Goal: Task Accomplishment & Management: Manage account settings

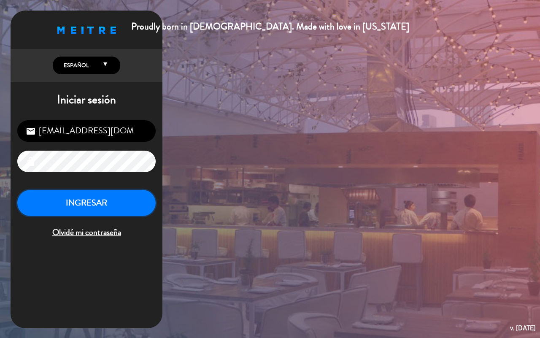
click at [112, 196] on button "INGRESAR" at bounding box center [86, 203] width 138 height 27
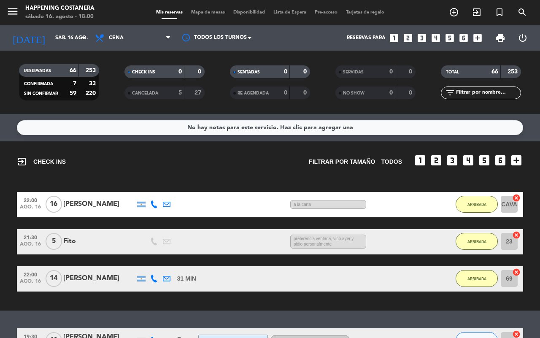
click at [199, 13] on span "Mapa de mesas" at bounding box center [208, 12] width 42 height 5
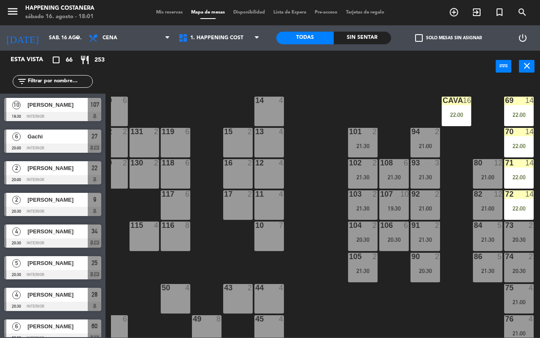
scroll to position [0, 107]
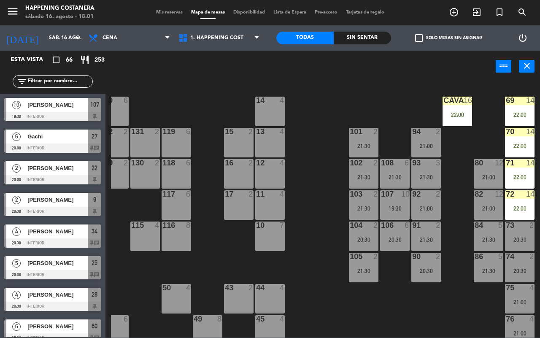
click at [462, 106] on div "CAVA 16 22:00" at bounding box center [457, 112] width 30 height 30
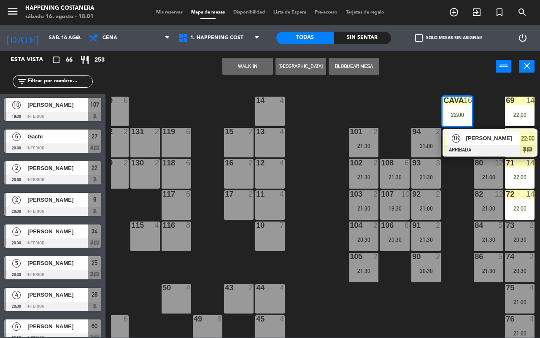
click at [471, 138] on span "[PERSON_NAME]" at bounding box center [493, 138] width 54 height 9
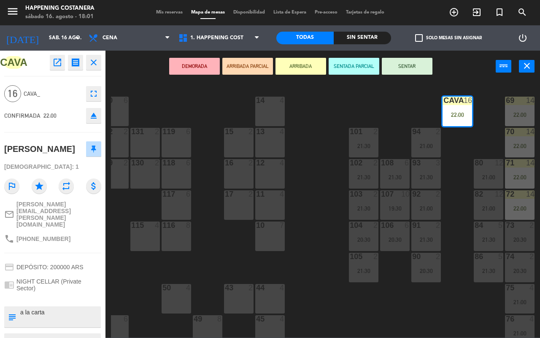
click at [332, 250] on div "69 14 22:00 122 6 121 6 120 6 14 4 CAVA 16 22:00 101 2 21:30 94 2 21:00 70 14 2…" at bounding box center [325, 209] width 429 height 255
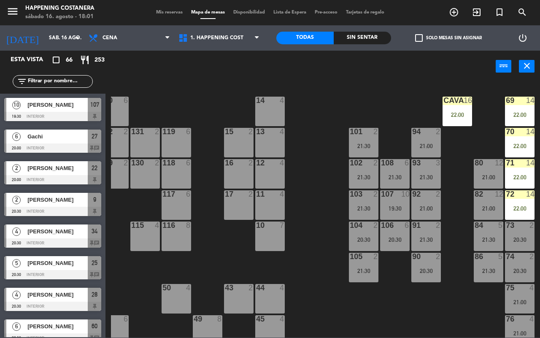
scroll to position [291, 0]
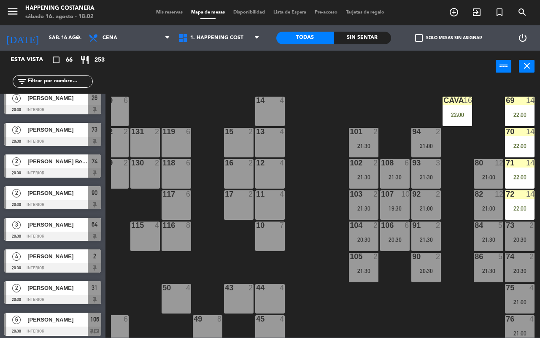
click at [481, 192] on div at bounding box center [488, 194] width 14 height 8
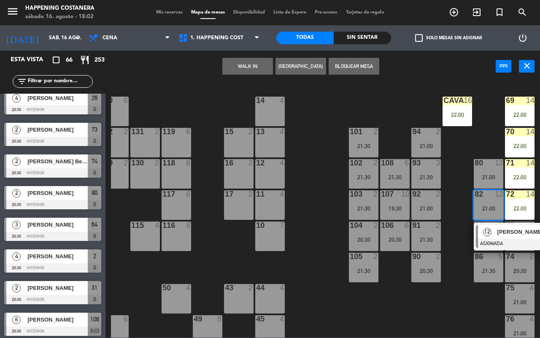
click at [500, 239] on div at bounding box center [521, 243] width 91 height 9
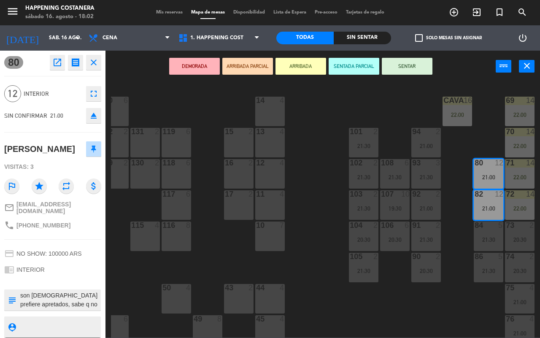
click at [296, 66] on button "ARRIBADA" at bounding box center [300, 66] width 51 height 17
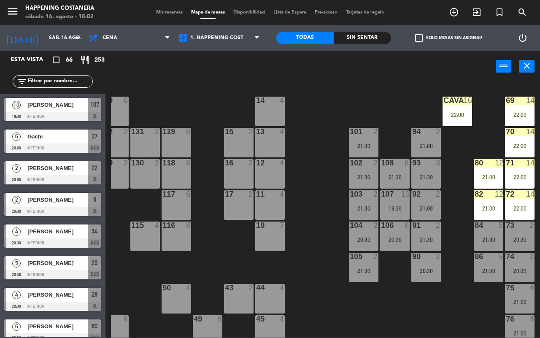
scroll to position [0, 0]
click at [488, 194] on div at bounding box center [488, 194] width 14 height 8
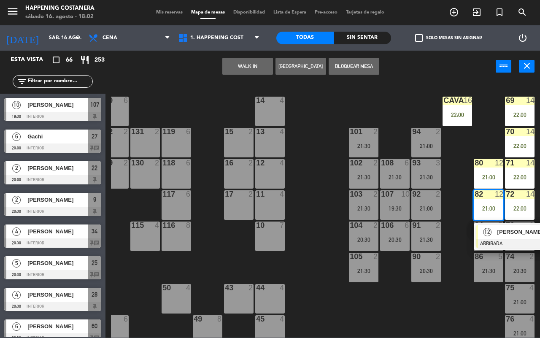
click at [502, 232] on span "[PERSON_NAME]" at bounding box center [524, 231] width 54 height 9
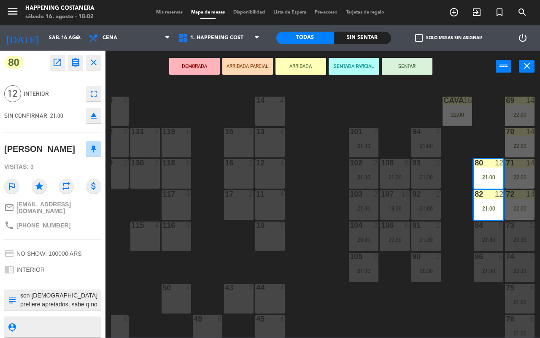
click at [73, 299] on textarea at bounding box center [59, 300] width 81 height 18
click at [314, 267] on div "69 14 22:00 122 6 121 6 120 6 14 4 CAVA 16 22:00 101 2 21:30 94 2 21:00 70 14 2…" at bounding box center [325, 209] width 429 height 255
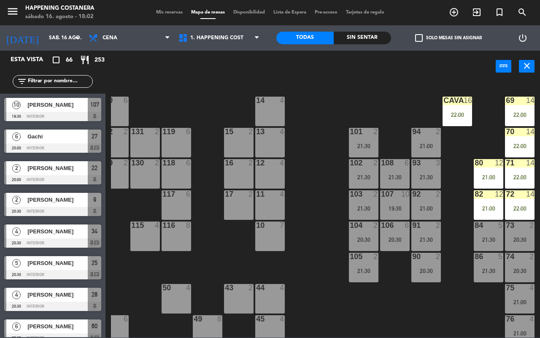
click at [520, 174] on div "22:00" at bounding box center [520, 177] width 30 height 6
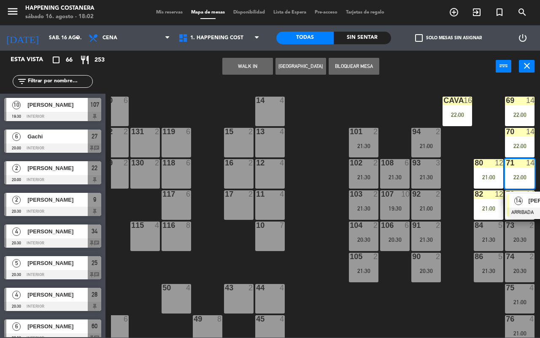
click at [524, 197] on div "14" at bounding box center [518, 200] width 18 height 14
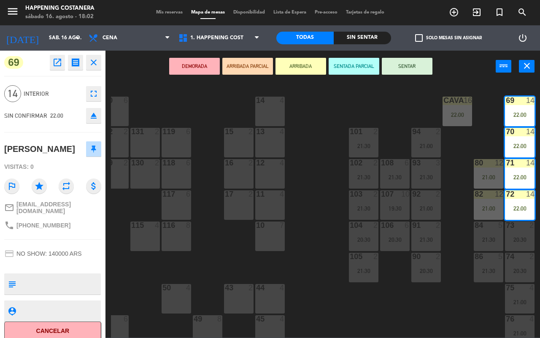
click at [313, 296] on div "69 14 22:00 122 6 121 6 120 6 14 4 CAVA 16 22:00 101 2 21:30 94 2 21:00 70 14 2…" at bounding box center [325, 209] width 429 height 255
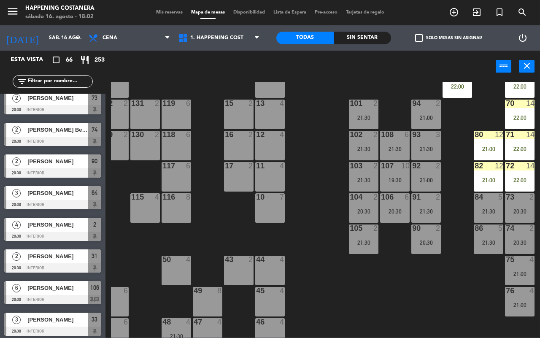
scroll to position [44, 107]
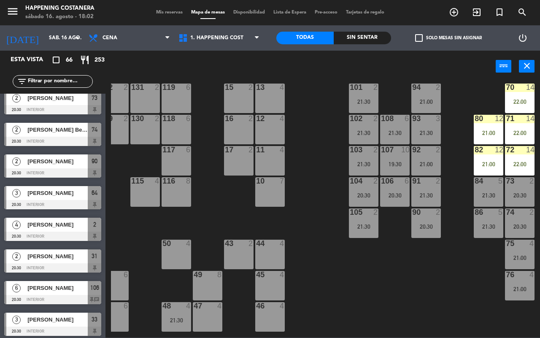
click at [392, 156] on div "107 10 19:30" at bounding box center [395, 161] width 30 height 30
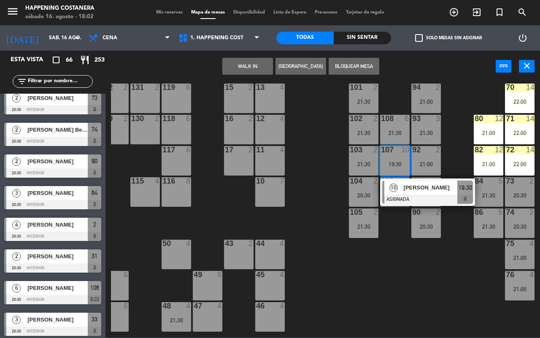
click at [418, 188] on span "[PERSON_NAME]" at bounding box center [430, 187] width 54 height 9
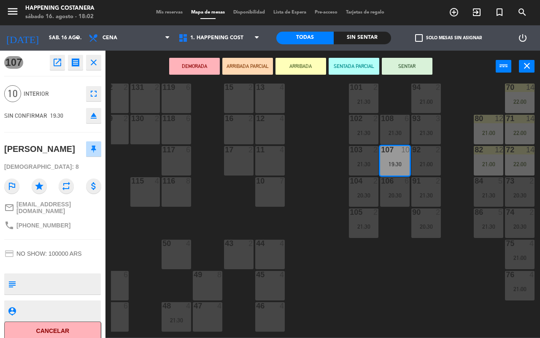
click at [319, 298] on div "69 14 22:00 122 6 121 6 120 6 14 4 CAVA 16 22:00 101 2 21:30 94 2 21:00 70 14 2…" at bounding box center [325, 209] width 429 height 255
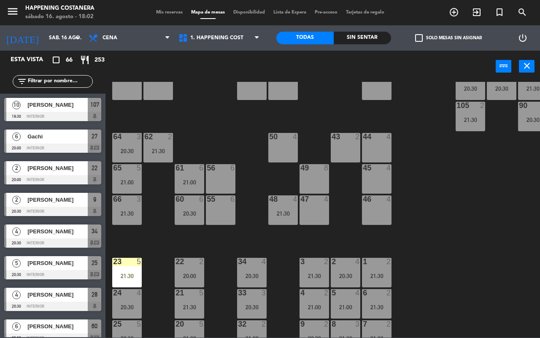
scroll to position [230, 0]
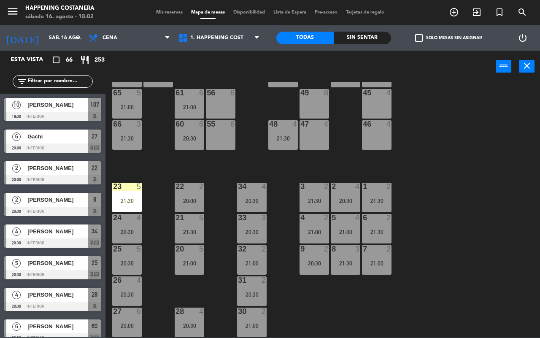
click at [118, 198] on div "21:30" at bounding box center [127, 201] width 30 height 6
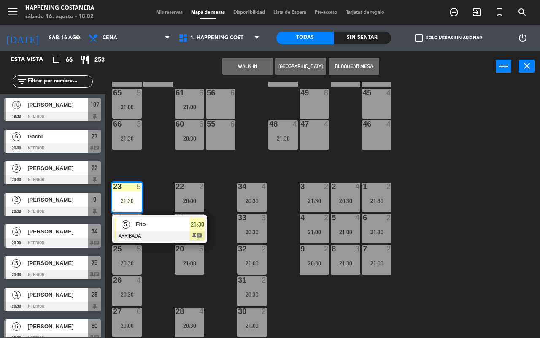
click at [148, 231] on div at bounding box center [159, 235] width 91 height 9
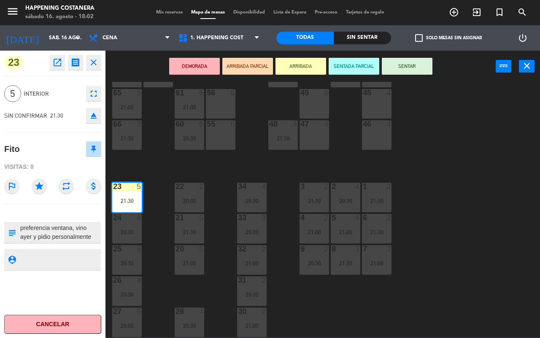
click at [443, 244] on div "69 14 22:00 122 6 121 6 120 6 14 4 CAVA 16 22:00 101 2 21:30 94 2 21:00 70 14 2…" at bounding box center [325, 209] width 429 height 255
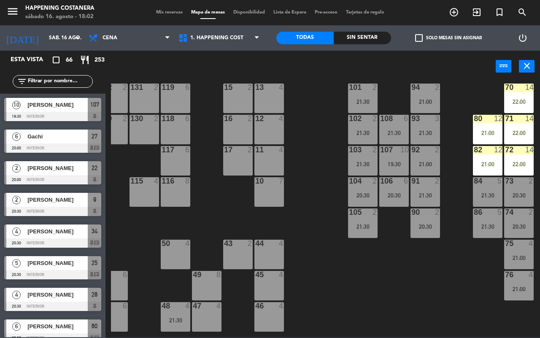
scroll to position [0, 107]
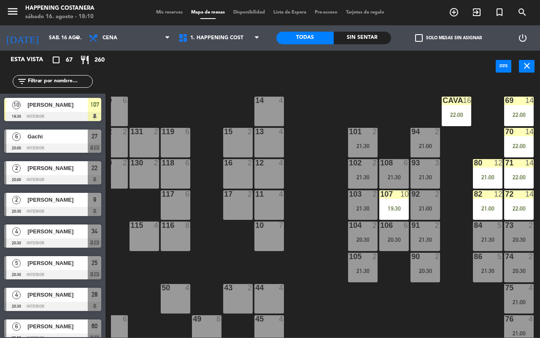
click at [448, 106] on div "CAVA 16 22:00" at bounding box center [456, 112] width 30 height 30
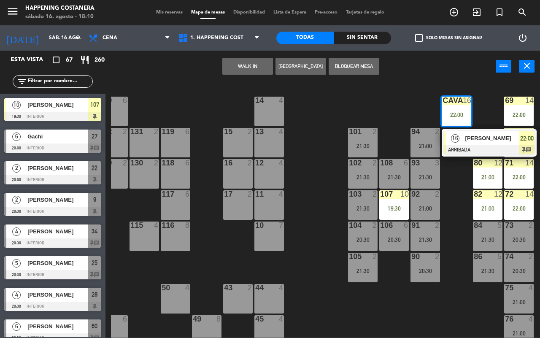
click at [466, 140] on span "[PERSON_NAME]" at bounding box center [492, 138] width 54 height 9
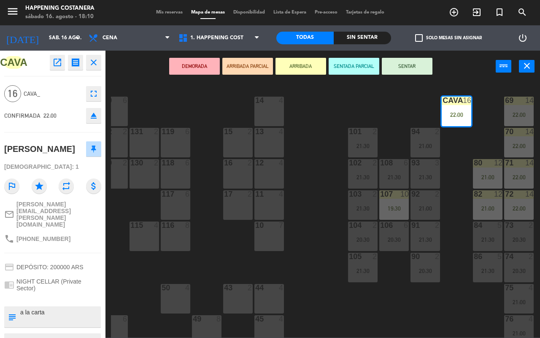
click at [55, 67] on icon "open_in_new" at bounding box center [57, 62] width 10 height 10
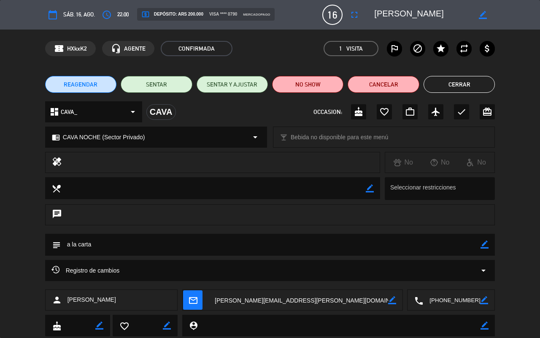
click at [484, 277] on div "Registro de cambios arrow_drop_down" at bounding box center [270, 270] width 450 height 21
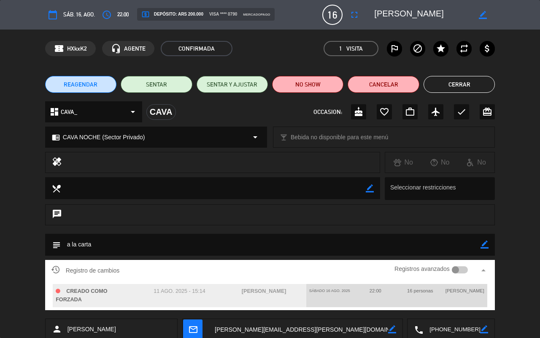
click at [457, 80] on button "Cerrar" at bounding box center [458, 84] width 71 height 17
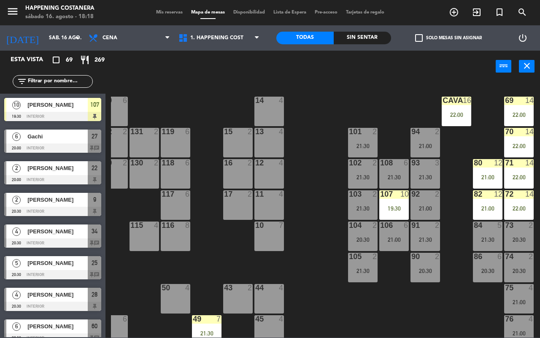
scroll to position [325, 0]
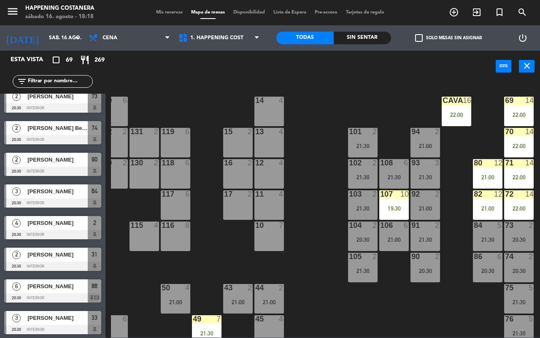
click at [343, 93] on div "69 14 22:00 122 6 121 6 120 6 14 4 CAVA 16 22:00 101 2 21:30 94 2 21:00 70 14 2…" at bounding box center [325, 209] width 429 height 255
click at [355, 103] on div "69 14 22:00 122 6 121 6 120 6 14 4 CAVA 16 22:00 101 2 21:30 94 2 21:00 70 14 2…" at bounding box center [325, 209] width 429 height 255
click at [328, 104] on div "69 14 22:00 122 6 121 6 120 6 14 4 CAVA 16 22:00 101 2 21:30 94 2 21:00 70 14 2…" at bounding box center [325, 209] width 429 height 255
